Goal: Find specific page/section

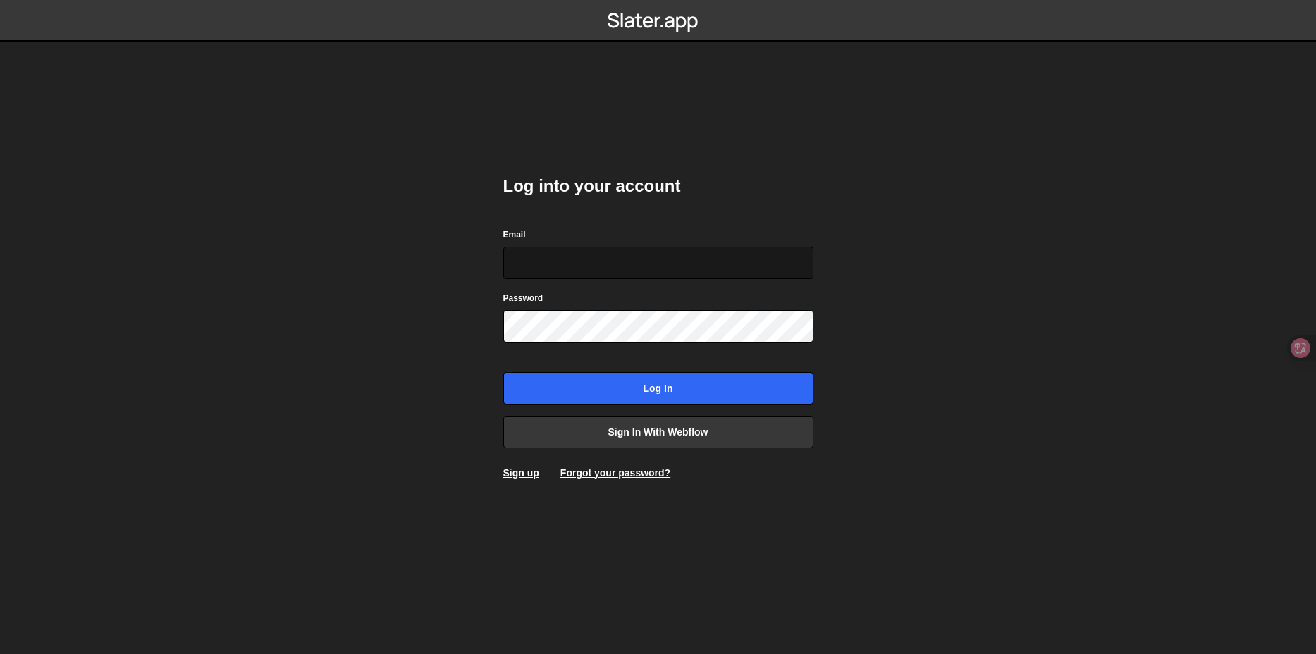
click at [585, 262] on input "Email" at bounding box center [658, 263] width 310 height 32
click at [479, 379] on body "Log into your account Email Password Log in Sign in with Webflow Sign up Forgot…" at bounding box center [658, 327] width 1316 height 654
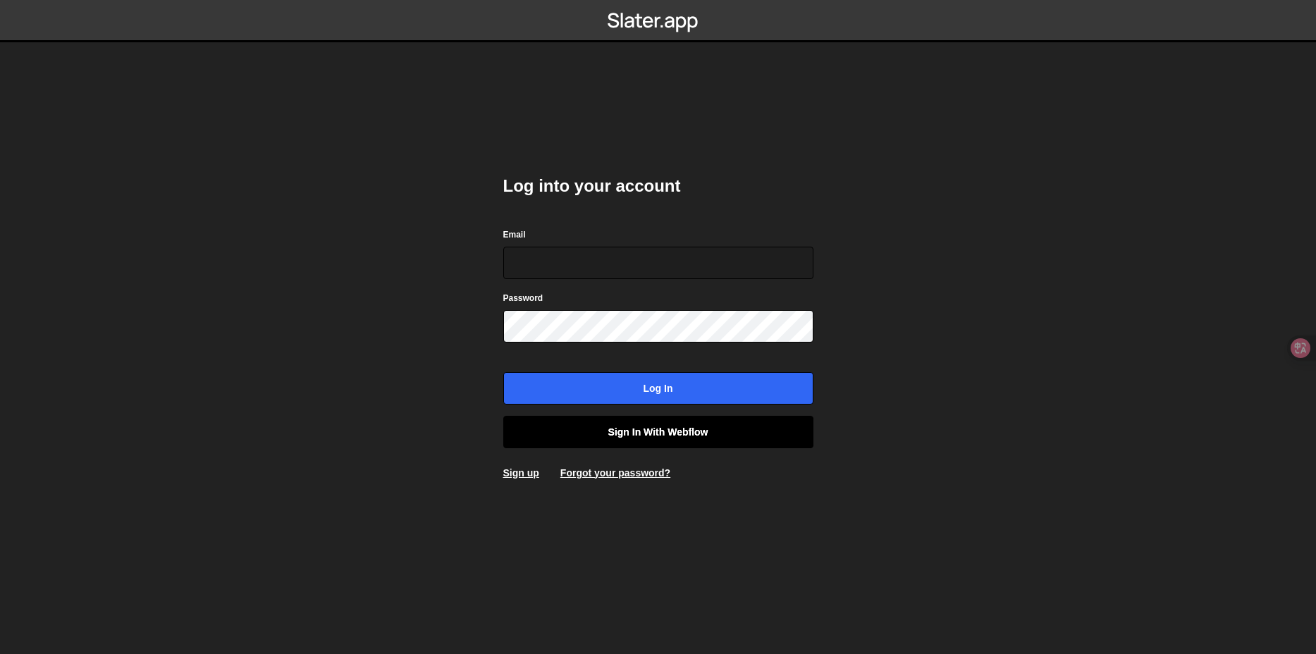
click at [558, 436] on link "Sign in with Webflow" at bounding box center [658, 432] width 310 height 32
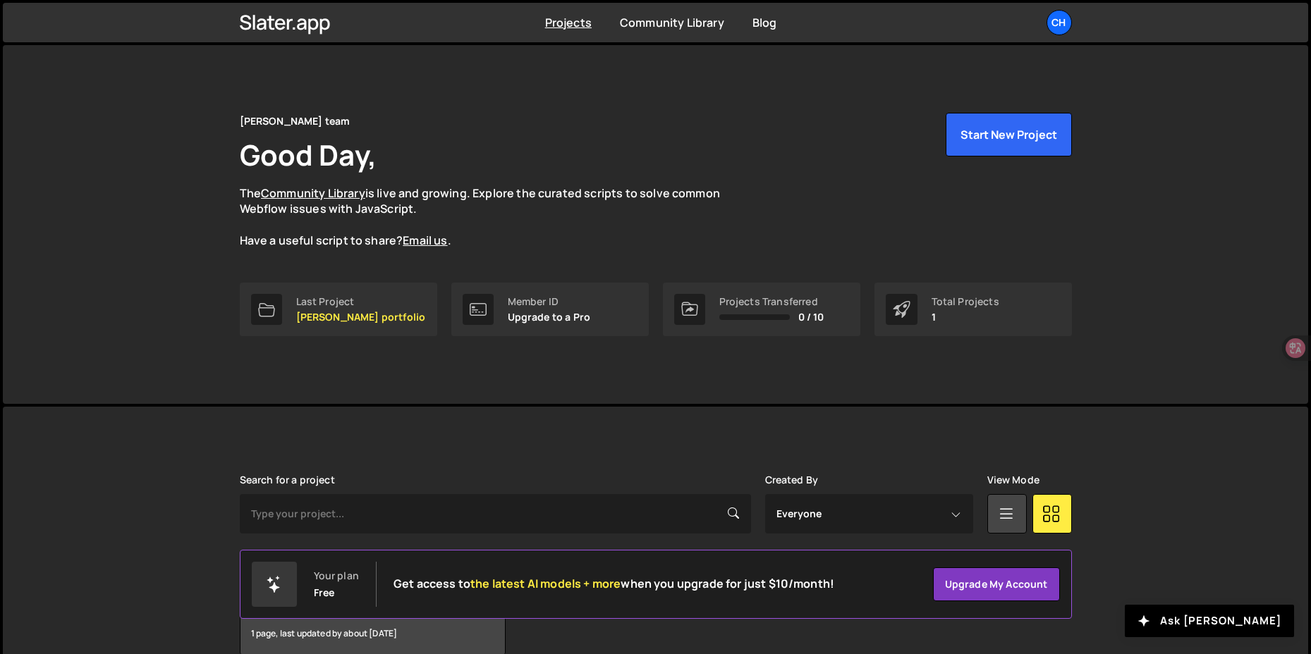
scroll to position [72, 0]
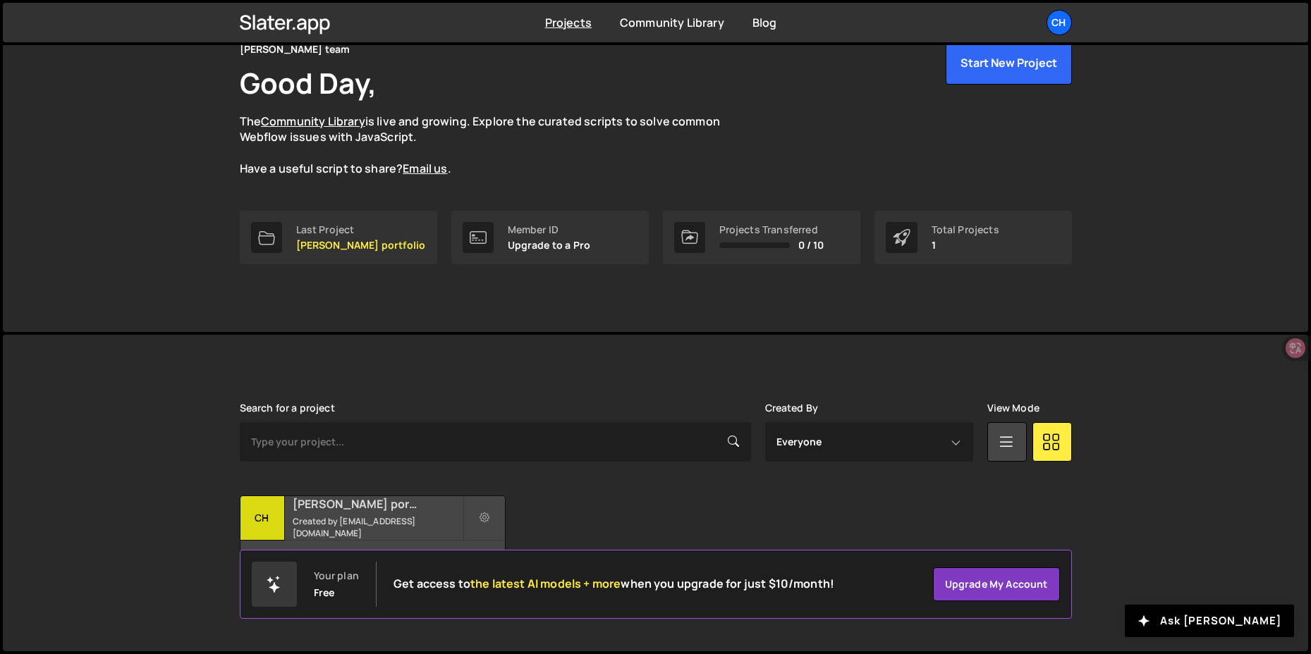
click at [357, 510] on h2 "Chang's portfolio" at bounding box center [378, 504] width 170 height 16
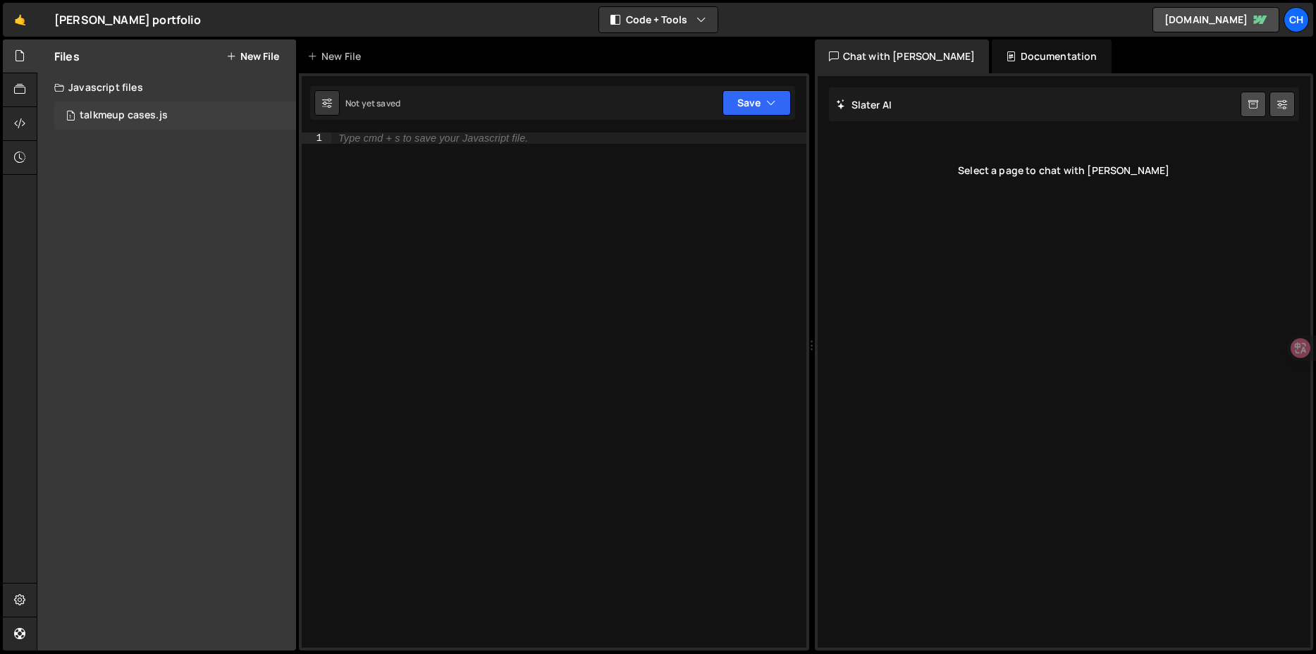
click at [140, 118] on div "talkmeup cases.js" at bounding box center [124, 115] width 88 height 13
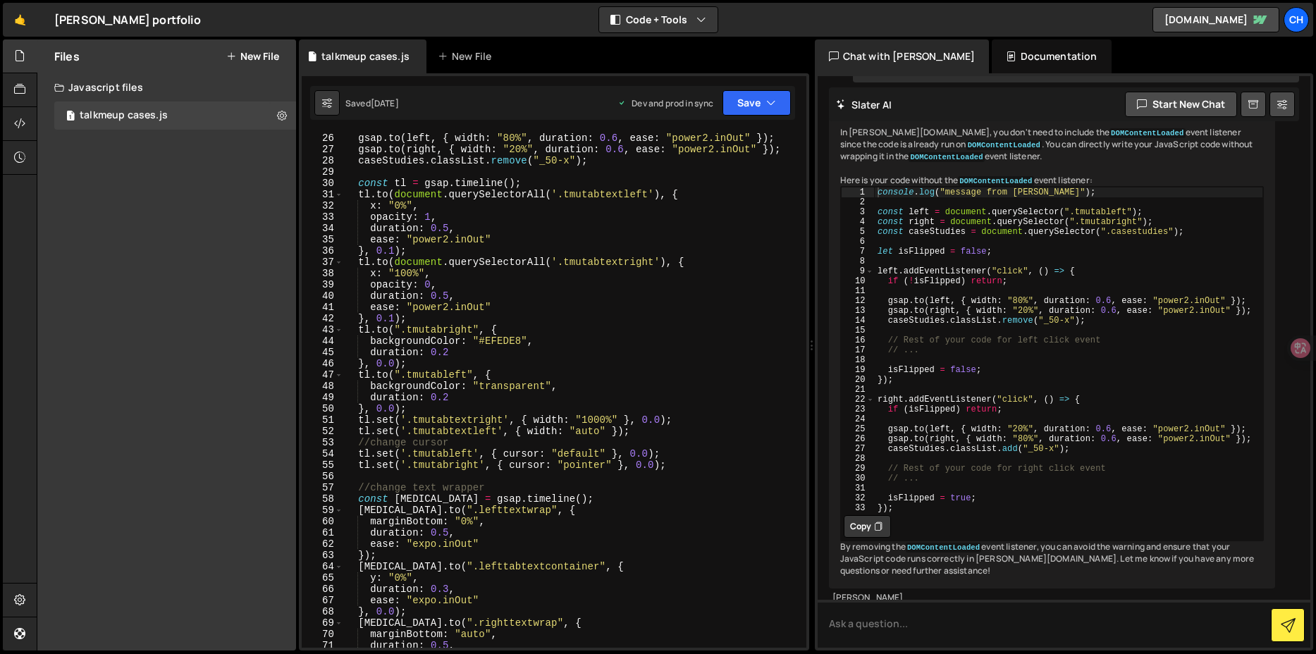
scroll to position [298, 0]
